Goal: Information Seeking & Learning: Learn about a topic

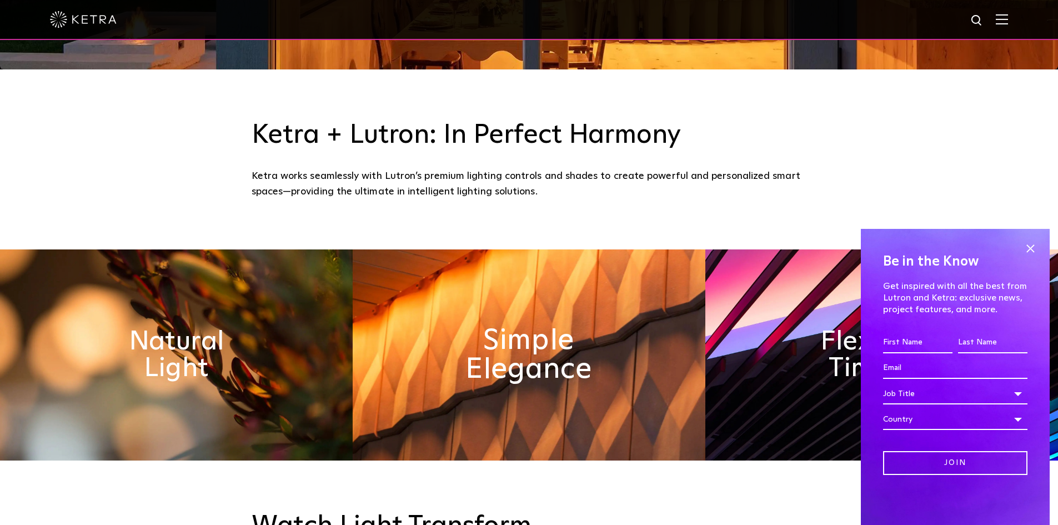
scroll to position [444, 0]
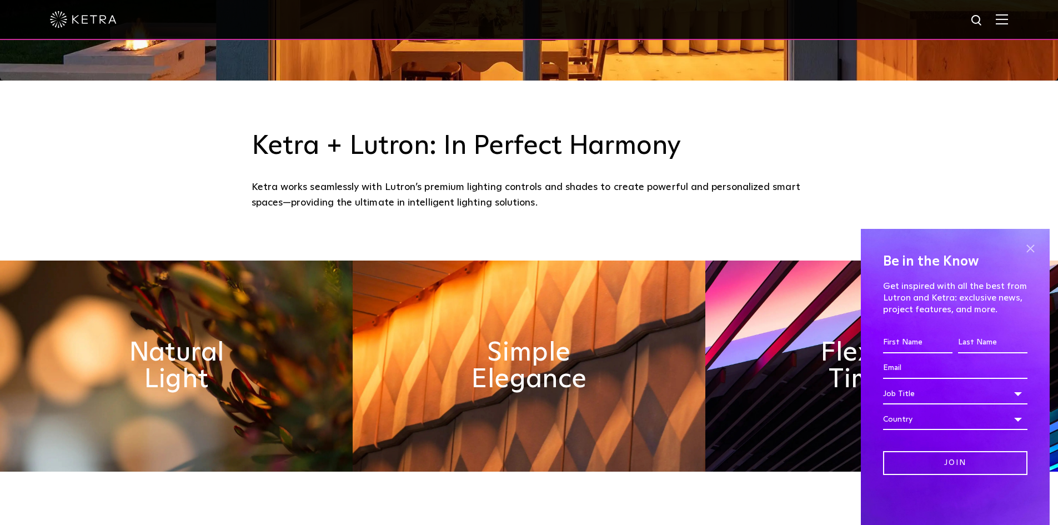
click at [1033, 251] on span at bounding box center [1029, 248] width 17 height 17
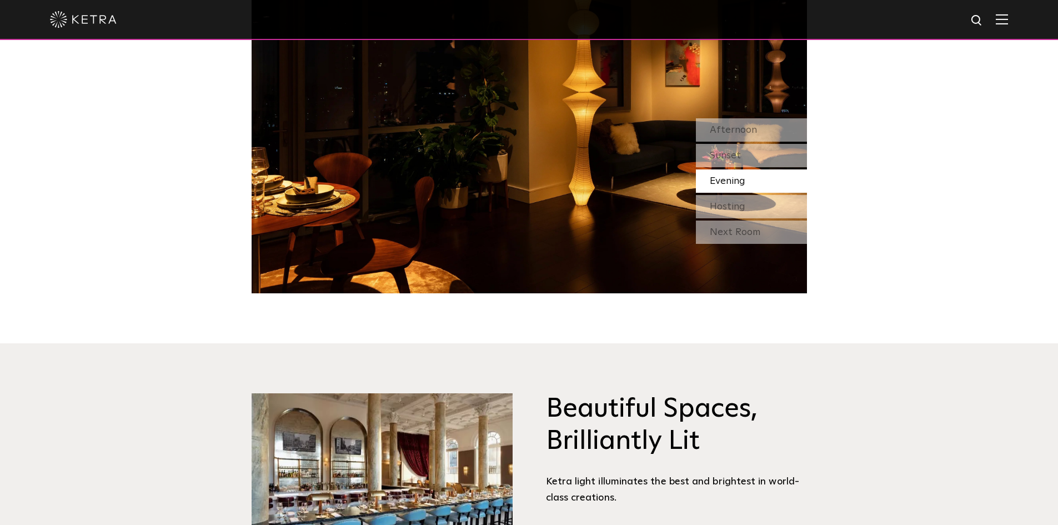
scroll to position [722, 0]
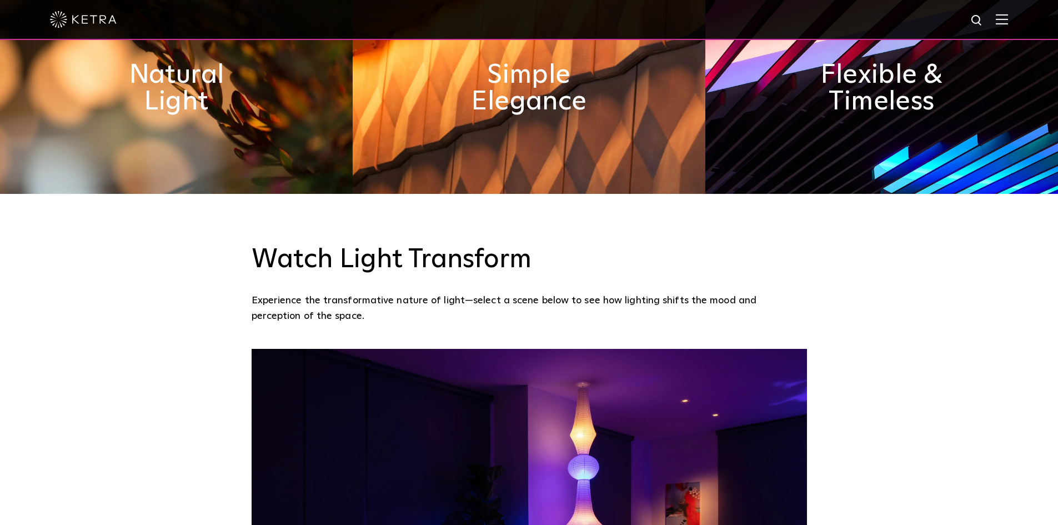
click at [1008, 18] on img at bounding box center [1001, 19] width 12 height 11
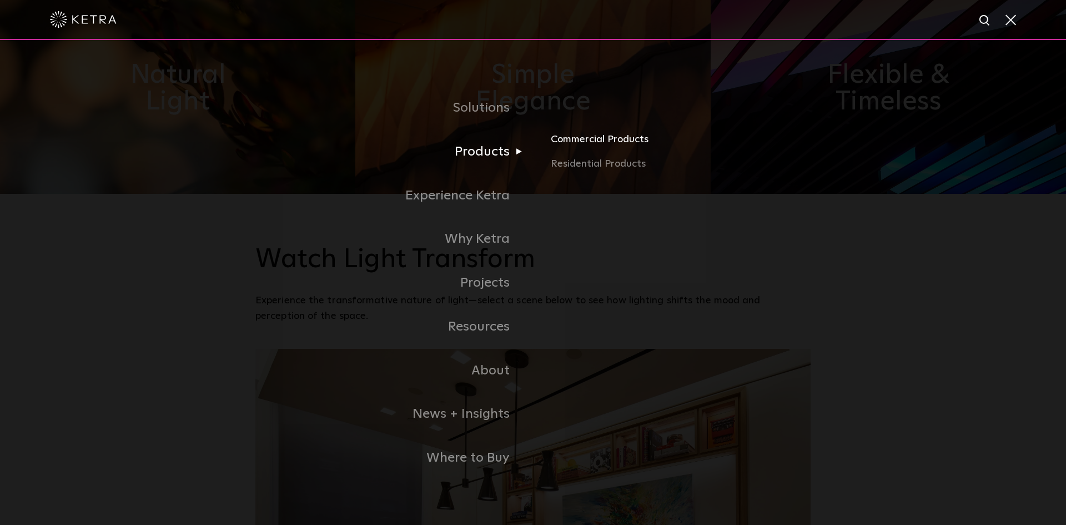
click at [601, 147] on link "Commercial Products" at bounding box center [681, 144] width 260 height 24
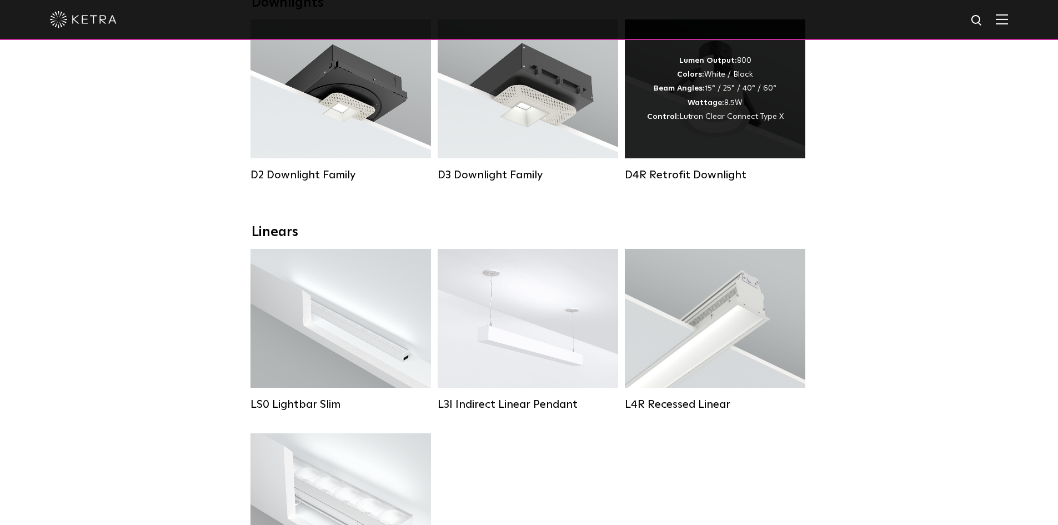
scroll to position [111, 0]
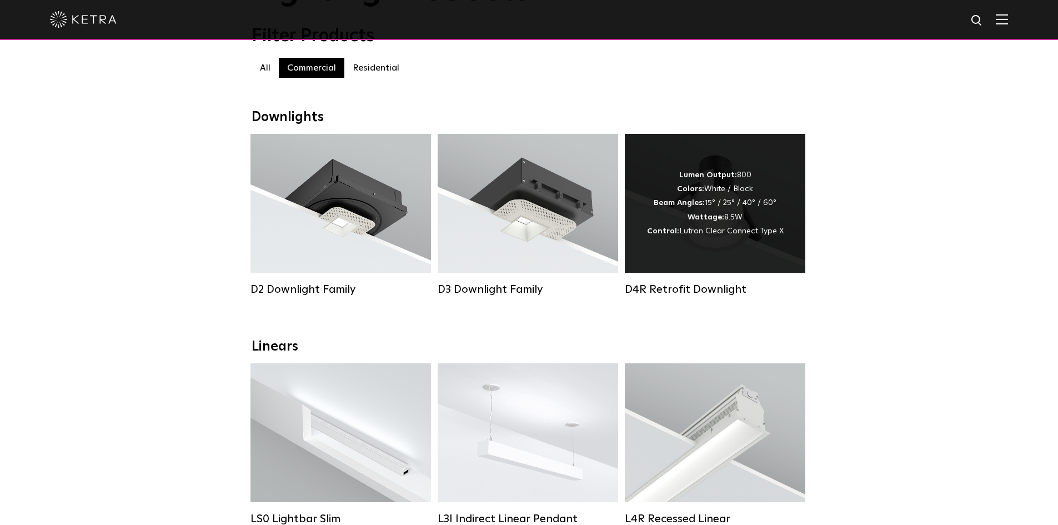
click at [672, 258] on div "Lumen Output: 800 Colors: White / Black Beam Angles: 15° / 25° / 40° / 60° Watt…" at bounding box center [715, 203] width 180 height 139
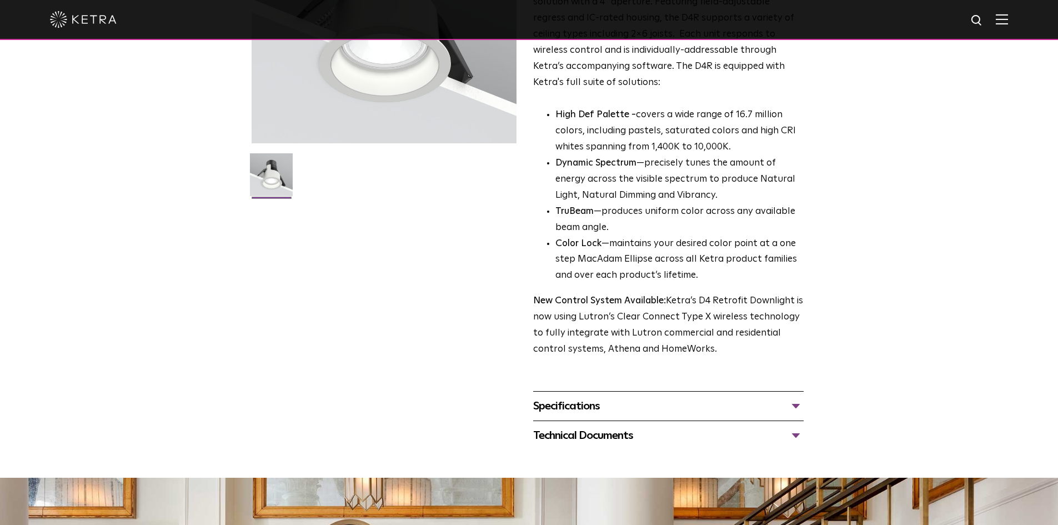
scroll to position [389, 0]
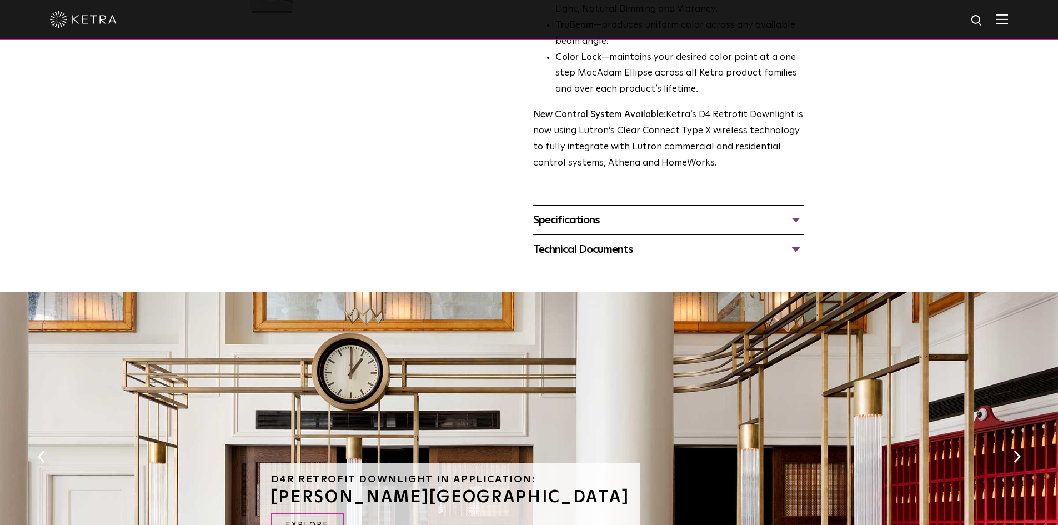
click at [635, 251] on div "Technical Documents" at bounding box center [668, 249] width 270 height 18
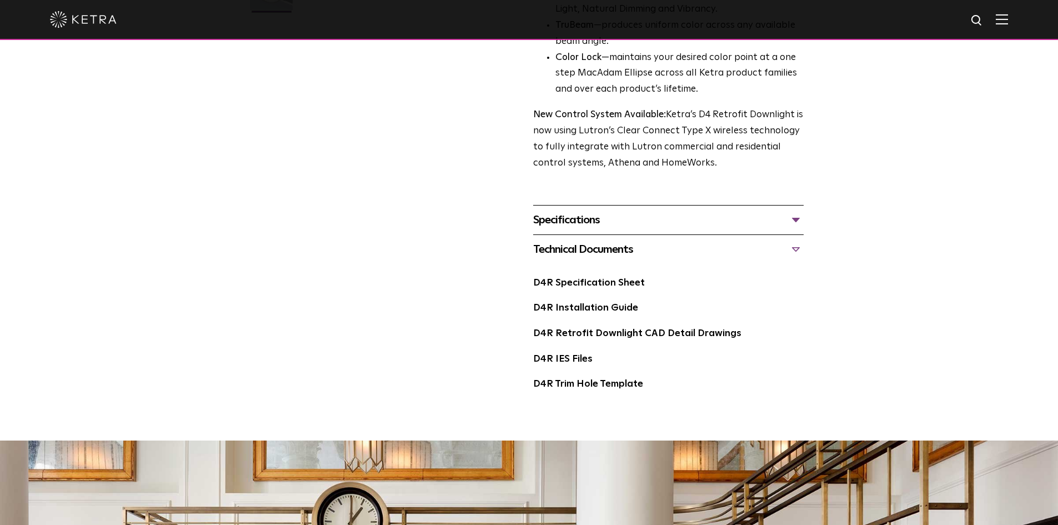
click at [613, 220] on div "Specifications" at bounding box center [668, 220] width 270 height 18
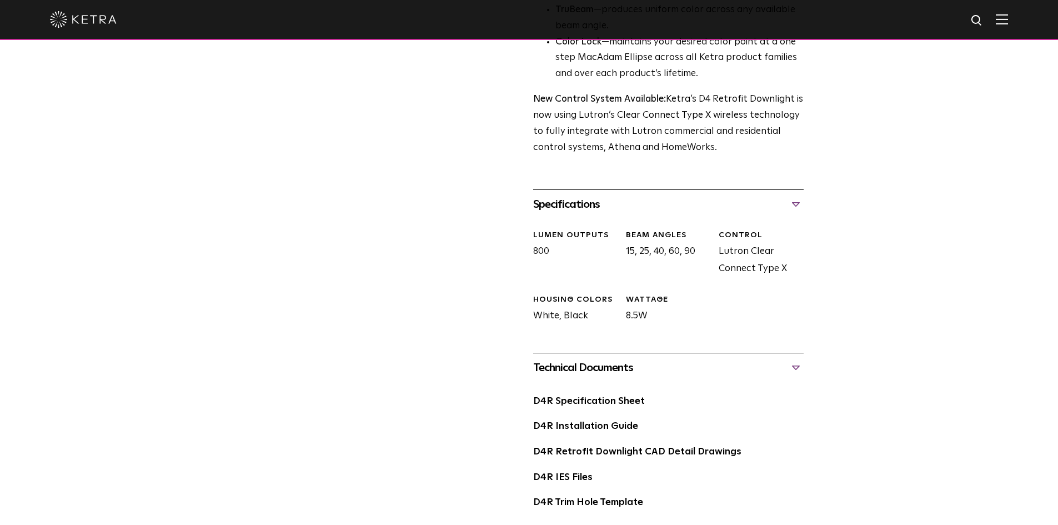
scroll to position [139, 0]
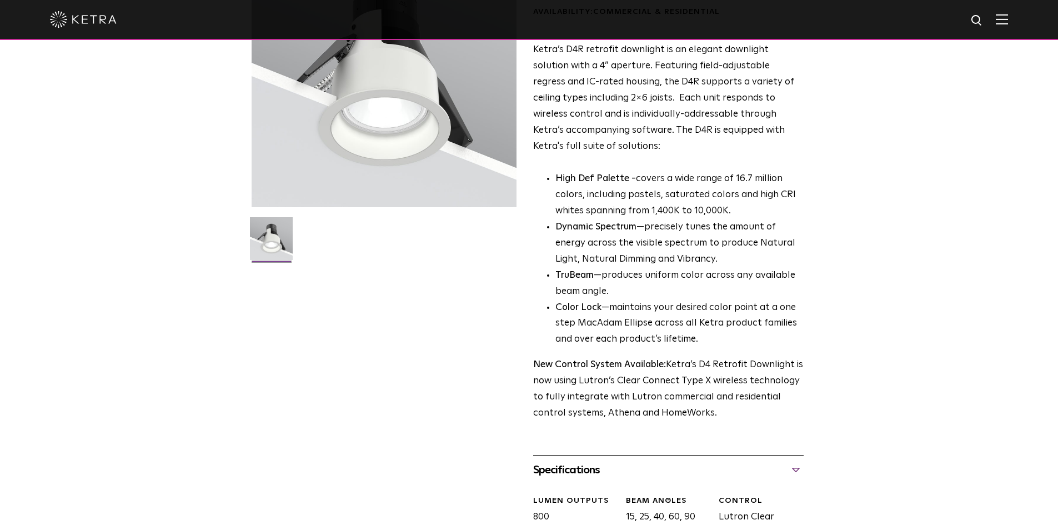
click at [99, 11] on div at bounding box center [529, 19] width 958 height 39
click at [98, 20] on img at bounding box center [83, 19] width 67 height 17
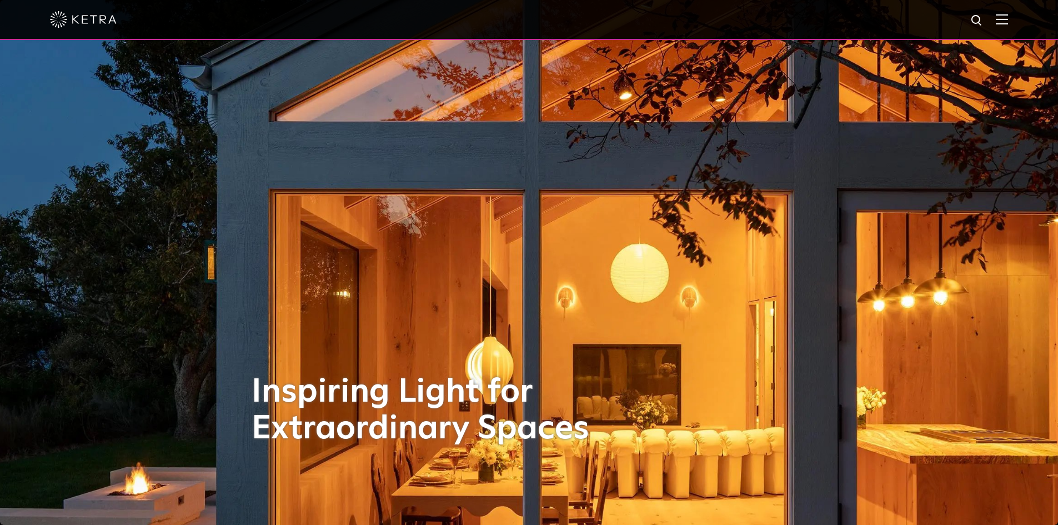
click at [1020, 23] on div at bounding box center [529, 20] width 1058 height 40
click at [1008, 22] on img at bounding box center [1001, 19] width 12 height 11
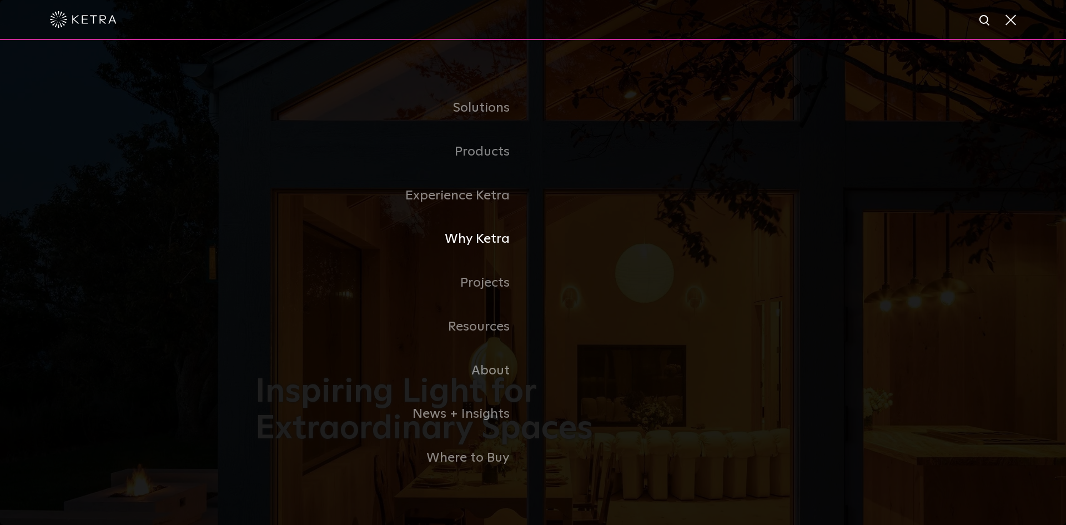
click at [484, 234] on link "Why Ketra" at bounding box center [394, 239] width 278 height 44
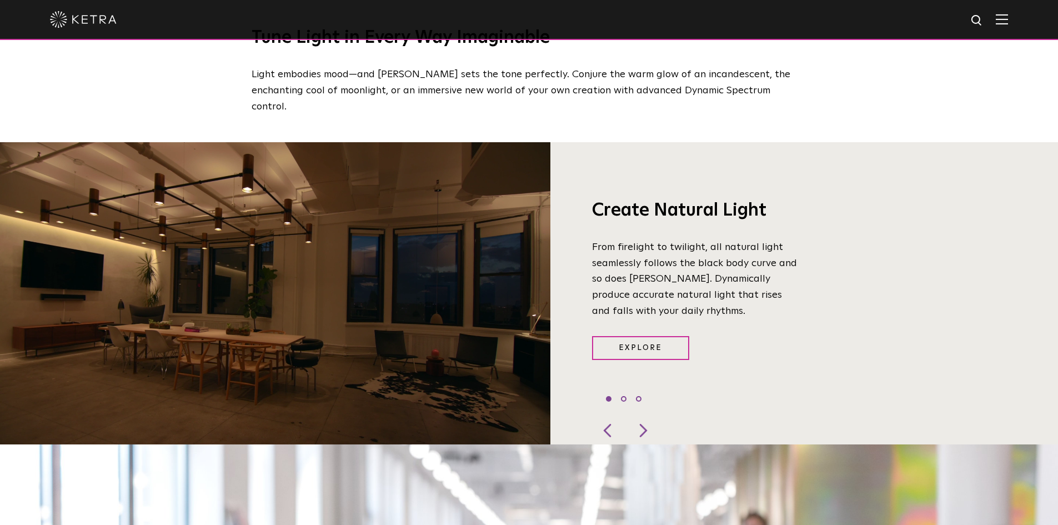
scroll to position [999, 0]
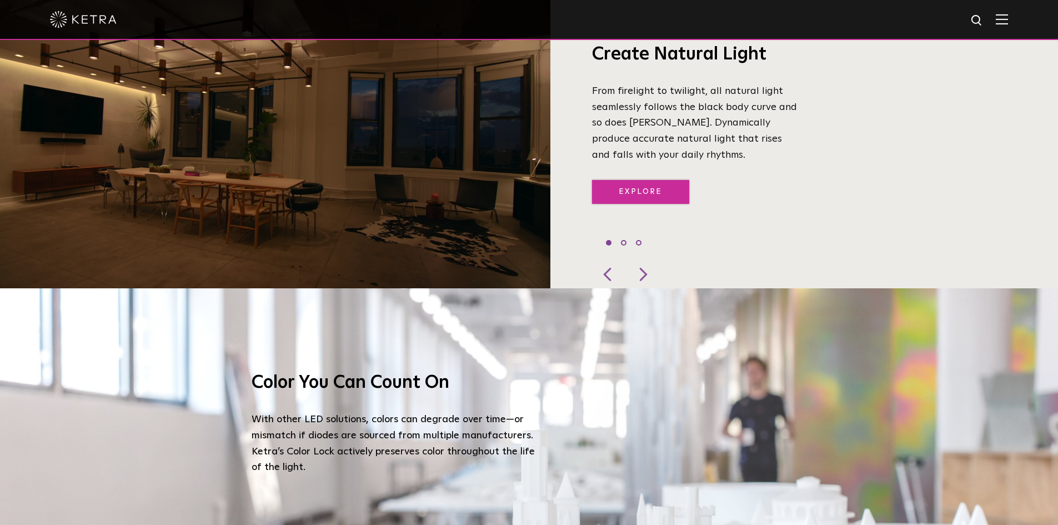
click at [618, 180] on link "Explore" at bounding box center [640, 192] width 97 height 24
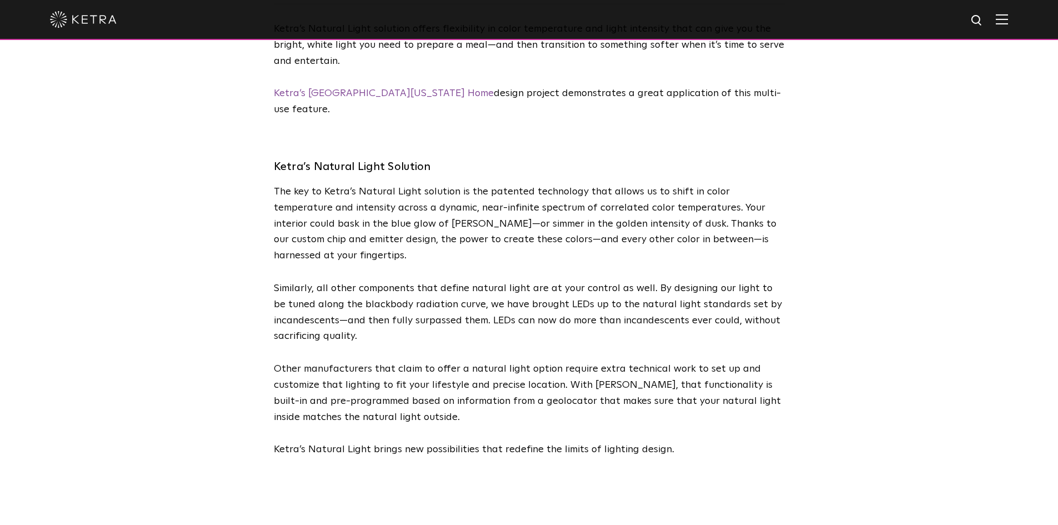
scroll to position [2498, 0]
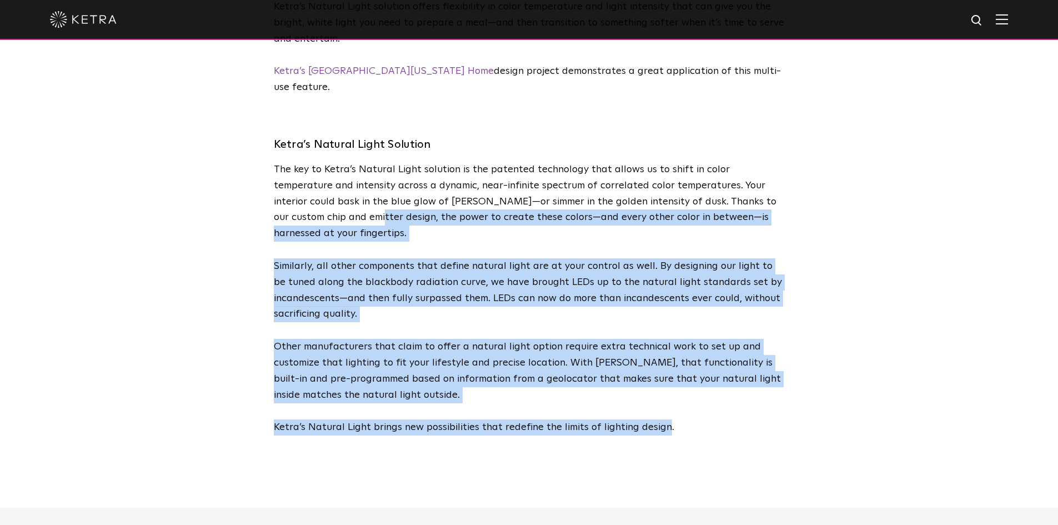
drag, startPoint x: 660, startPoint y: 398, endPoint x: 291, endPoint y: 206, distance: 415.7
click at [291, 206] on div "Ketra’s Natural Light Solution The key to Ketra’s Natural Light solution is the…" at bounding box center [529, 273] width 511 height 323
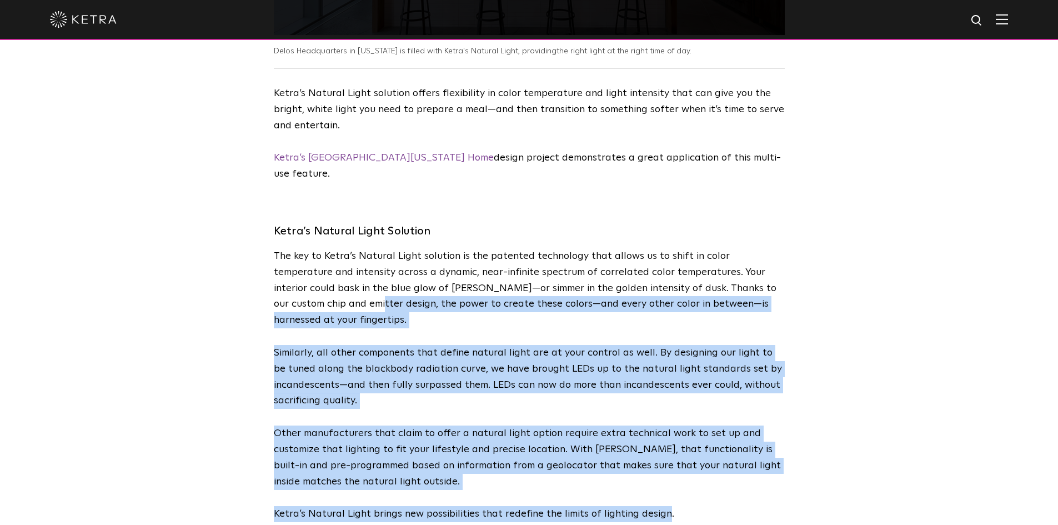
scroll to position [2387, 0]
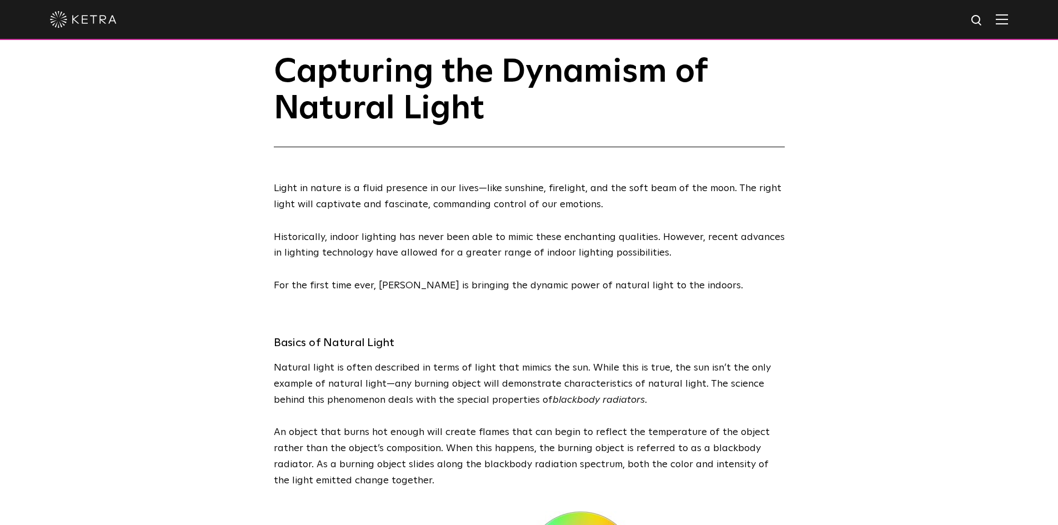
scroll to position [13, 0]
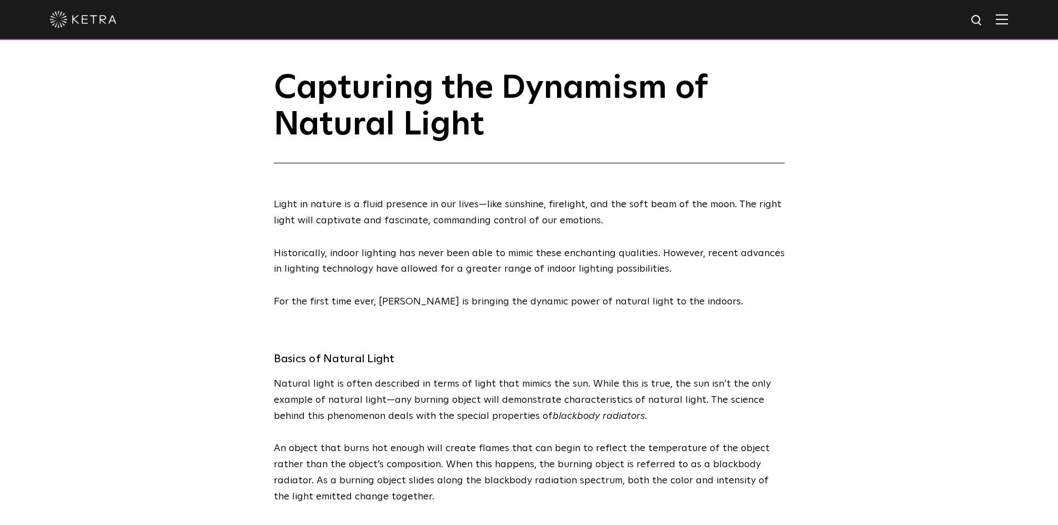
click at [1008, 18] on img at bounding box center [1001, 19] width 12 height 11
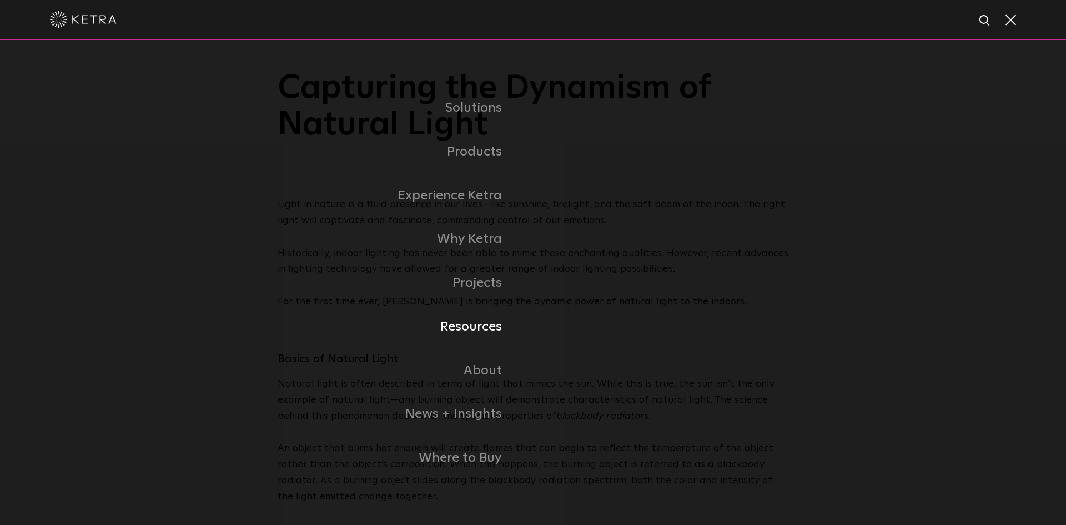
click at [494, 325] on link "Resources" at bounding box center [347, 327] width 372 height 44
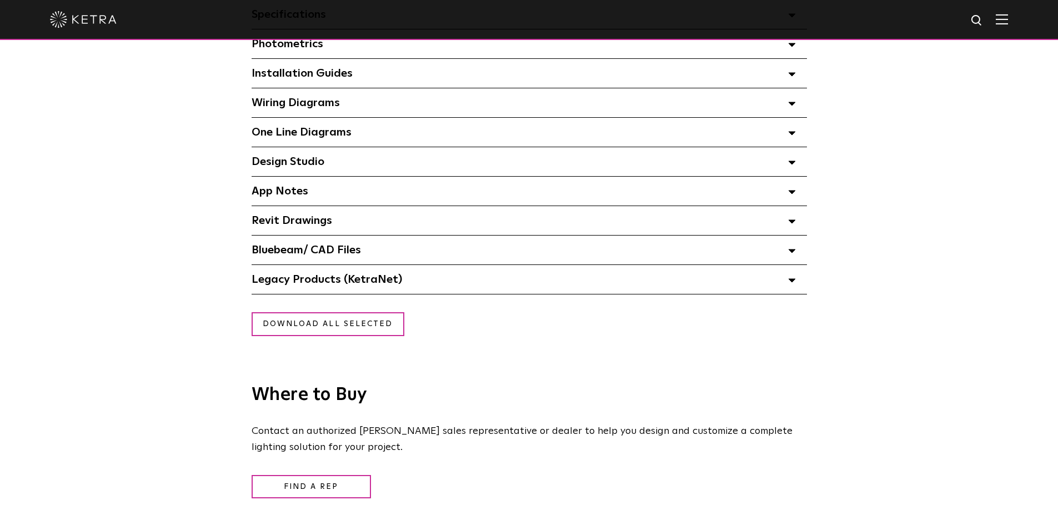
scroll to position [888, 0]
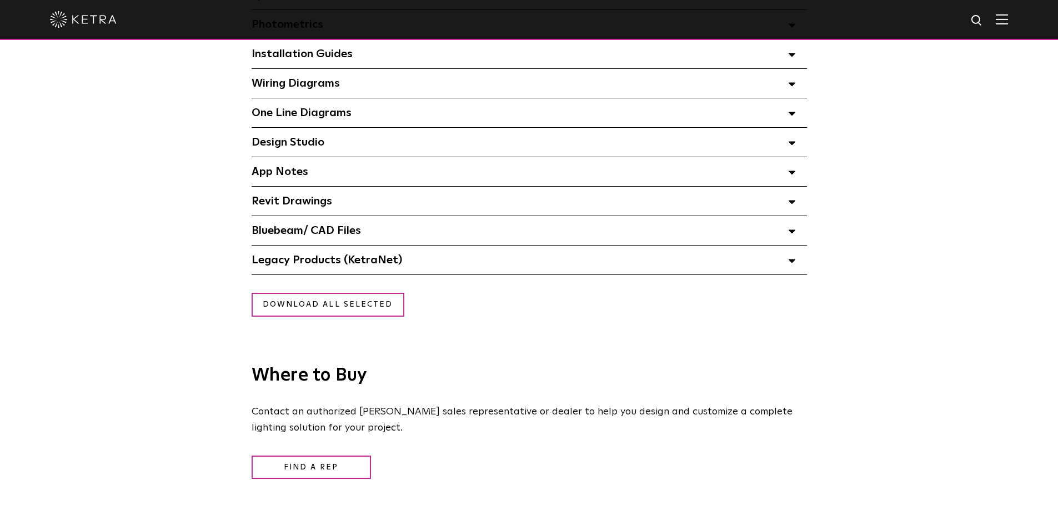
click at [790, 233] on polygon at bounding box center [791, 231] width 7 height 3
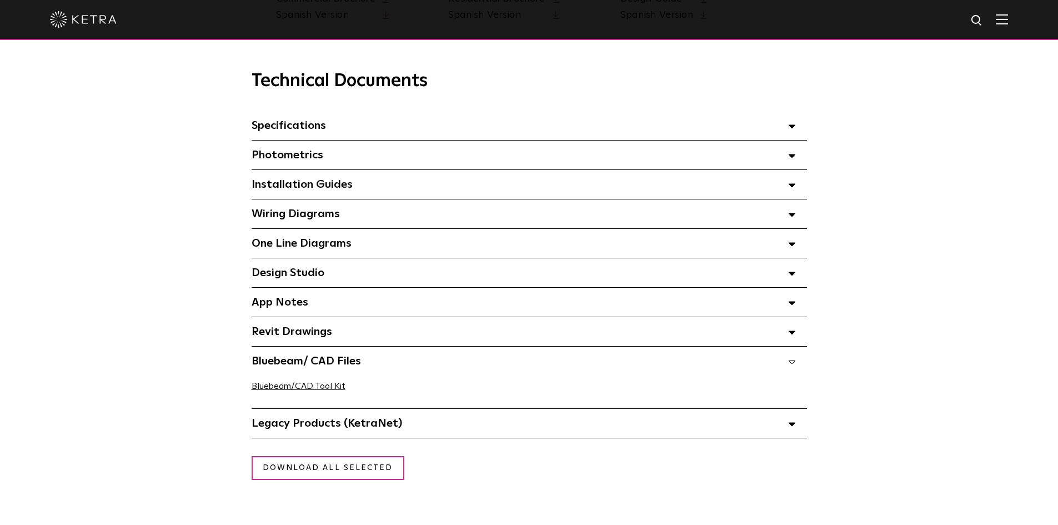
scroll to position [777, 0]
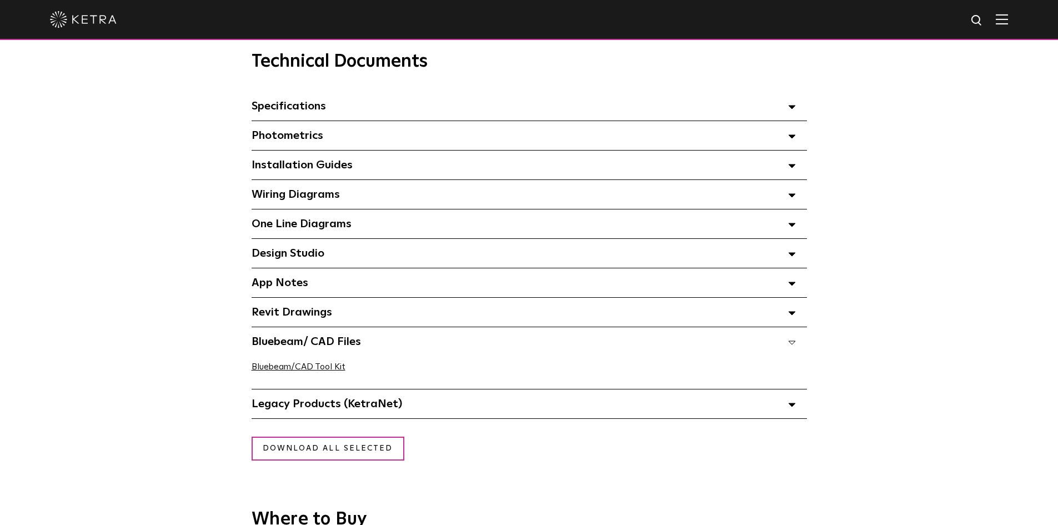
click at [293, 139] on span "Photometrics Select checkboxes to use the bulk download option below" at bounding box center [287, 135] width 72 height 11
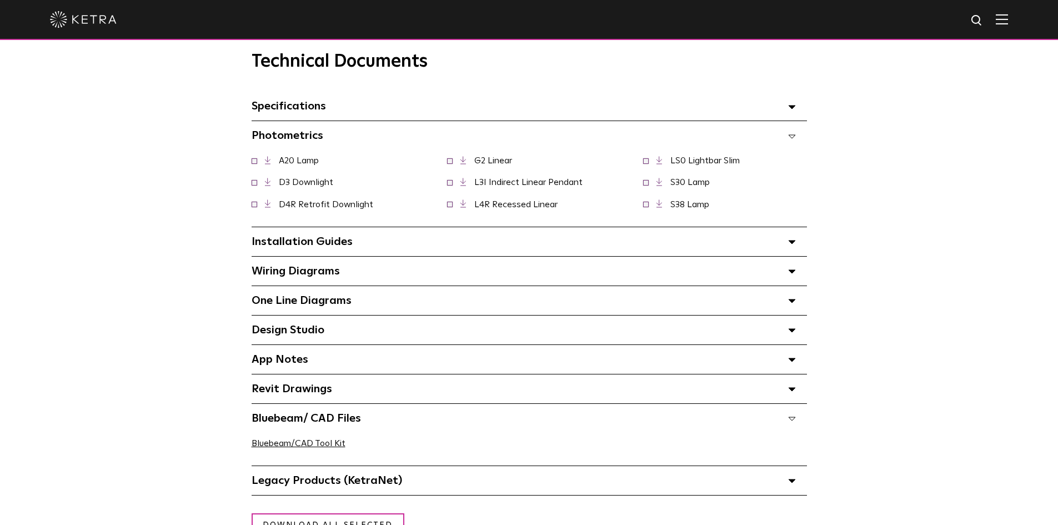
click at [285, 246] on span "Installation Guides Select checkboxes to use the bulk download option below" at bounding box center [301, 241] width 101 height 11
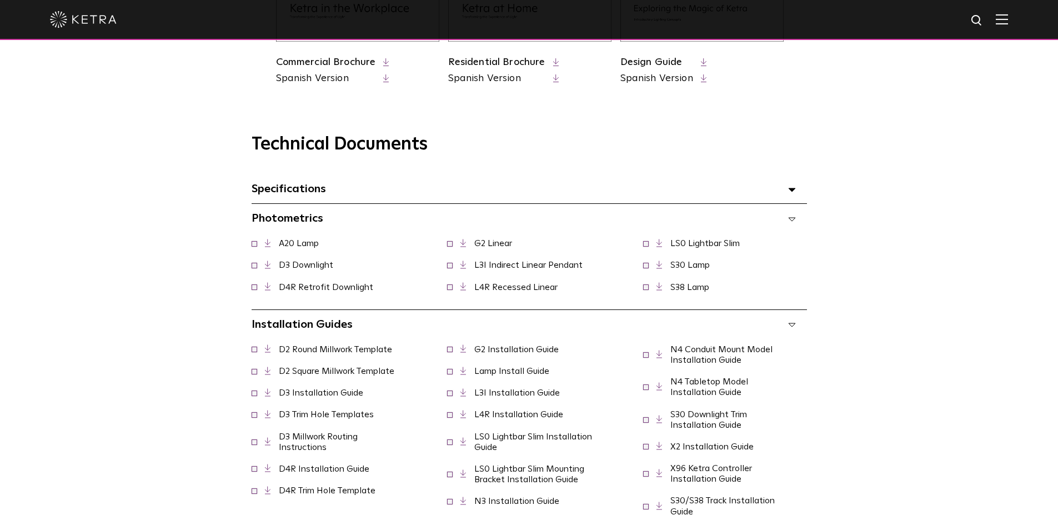
scroll to position [666, 0]
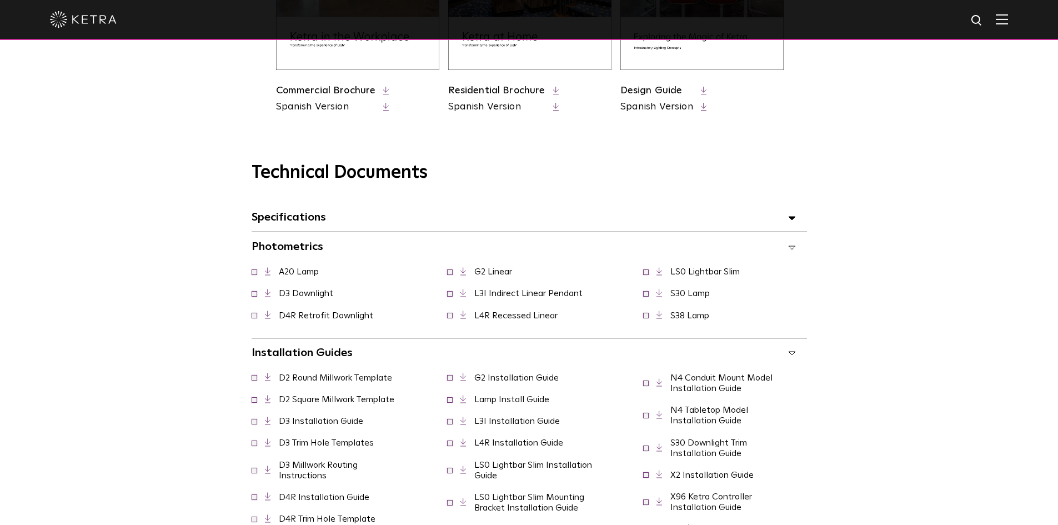
click at [300, 220] on span "Specifications Select checkboxes to use the bulk download option below" at bounding box center [288, 217] width 74 height 11
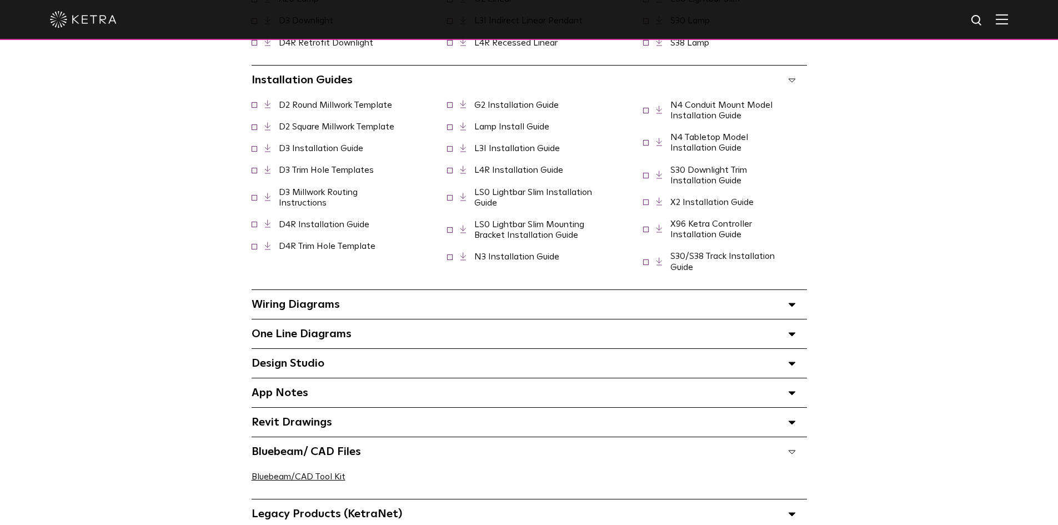
scroll to position [1277, 0]
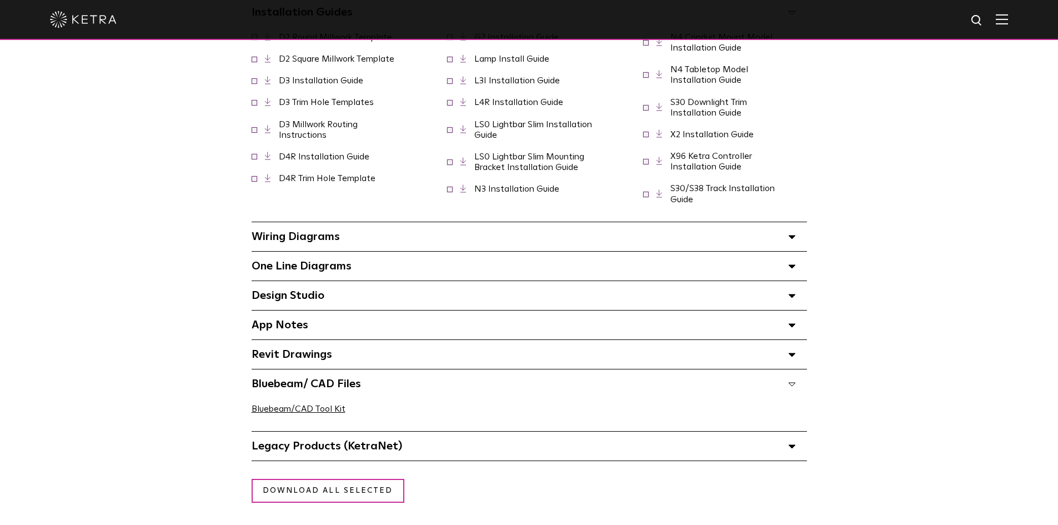
click at [351, 290] on div "Design Studio Select checkboxes to use the bulk download option below" at bounding box center [528, 295] width 555 height 29
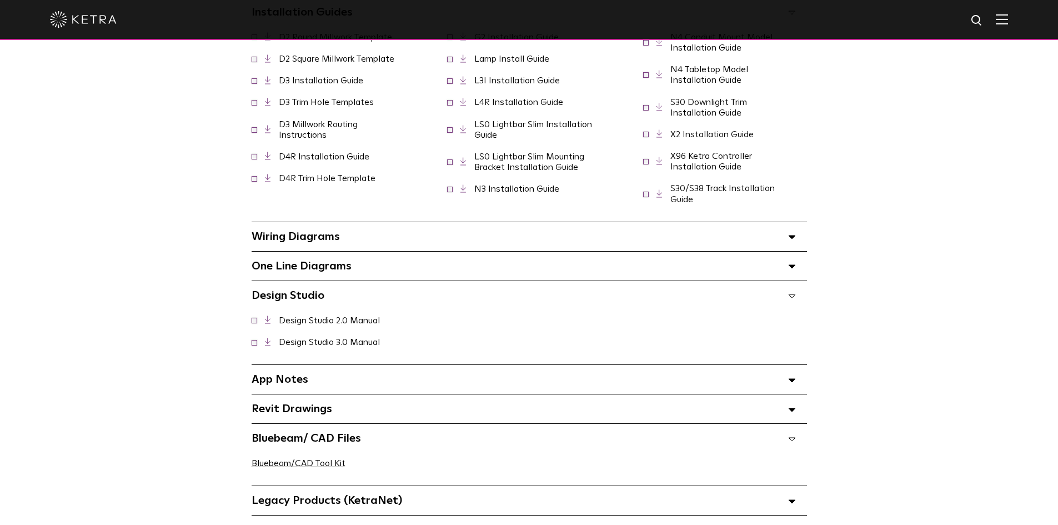
click at [359, 272] on div "One Line Diagrams Select checkboxes to use the bulk download option below" at bounding box center [528, 265] width 555 height 29
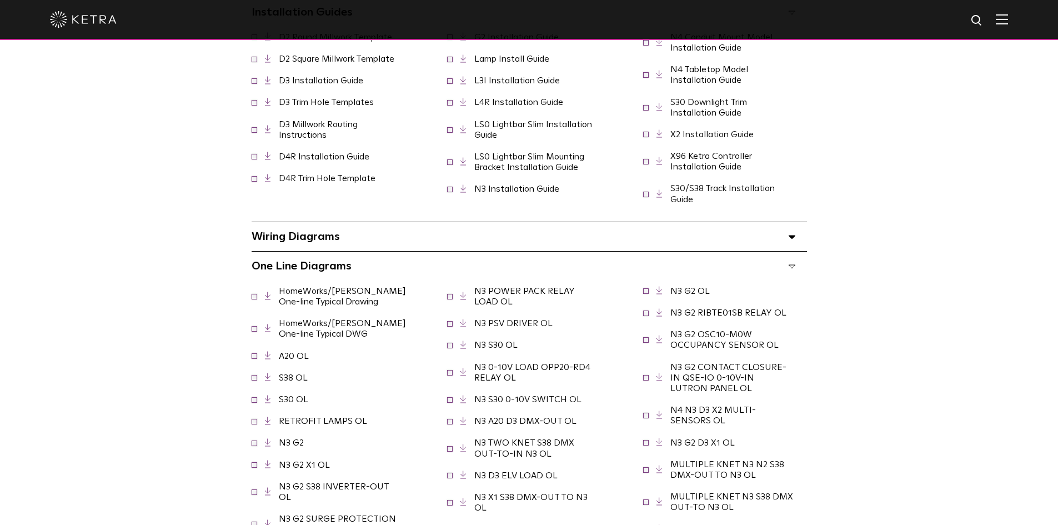
click at [372, 237] on div "Wiring Diagrams Select checkboxes to use the bulk download option below" at bounding box center [528, 236] width 555 height 29
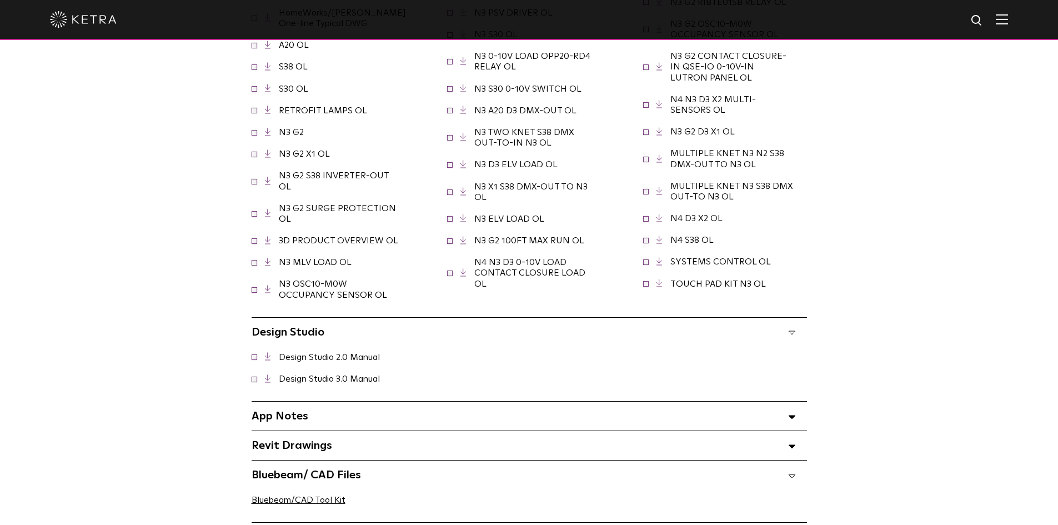
scroll to position [1943, 0]
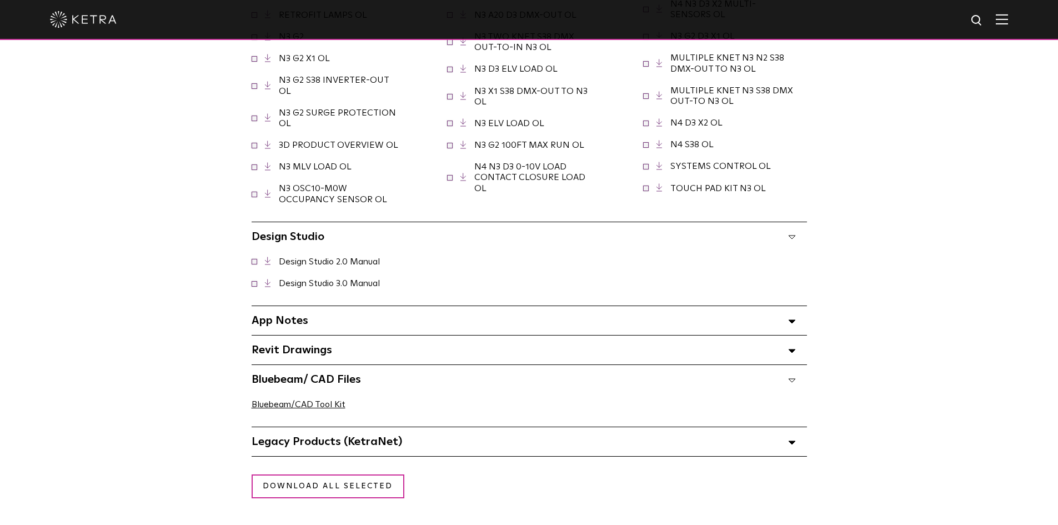
click at [306, 315] on span "App Notes Select checkboxes to use the bulk download option below" at bounding box center [279, 320] width 57 height 11
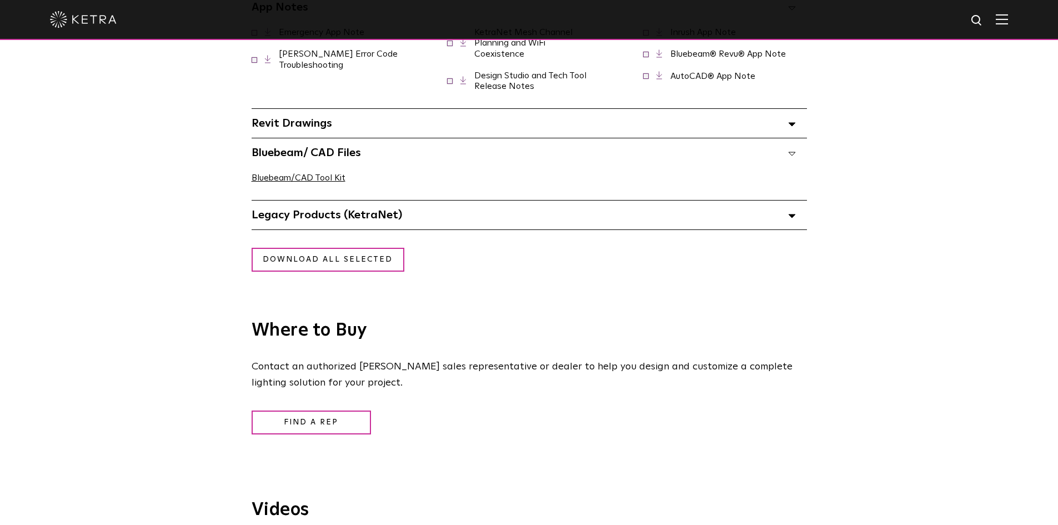
scroll to position [2221, 0]
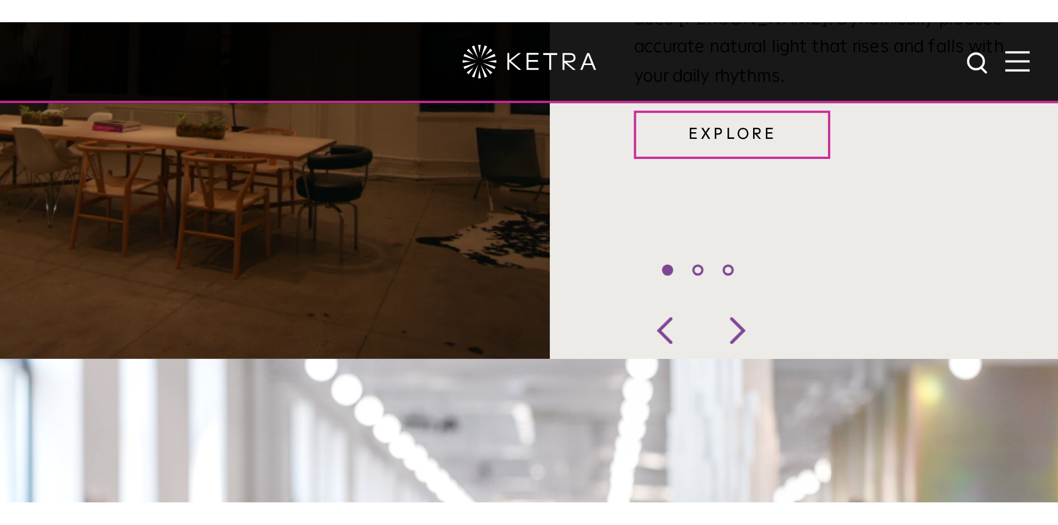
scroll to position [1105, 0]
